Goal: Find specific page/section: Find specific page/section

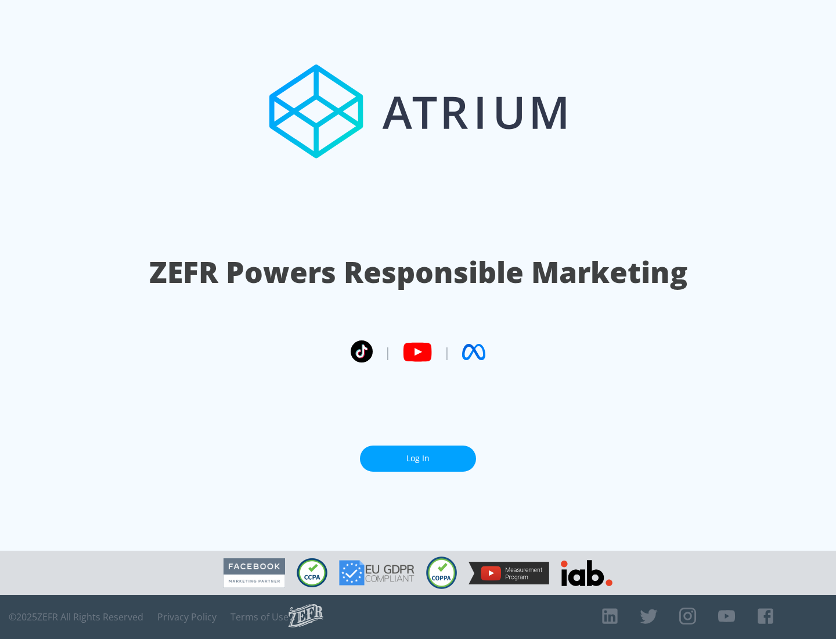
click at [418, 454] on link "Log In" at bounding box center [418, 459] width 116 height 26
